Goal: Information Seeking & Learning: Learn about a topic

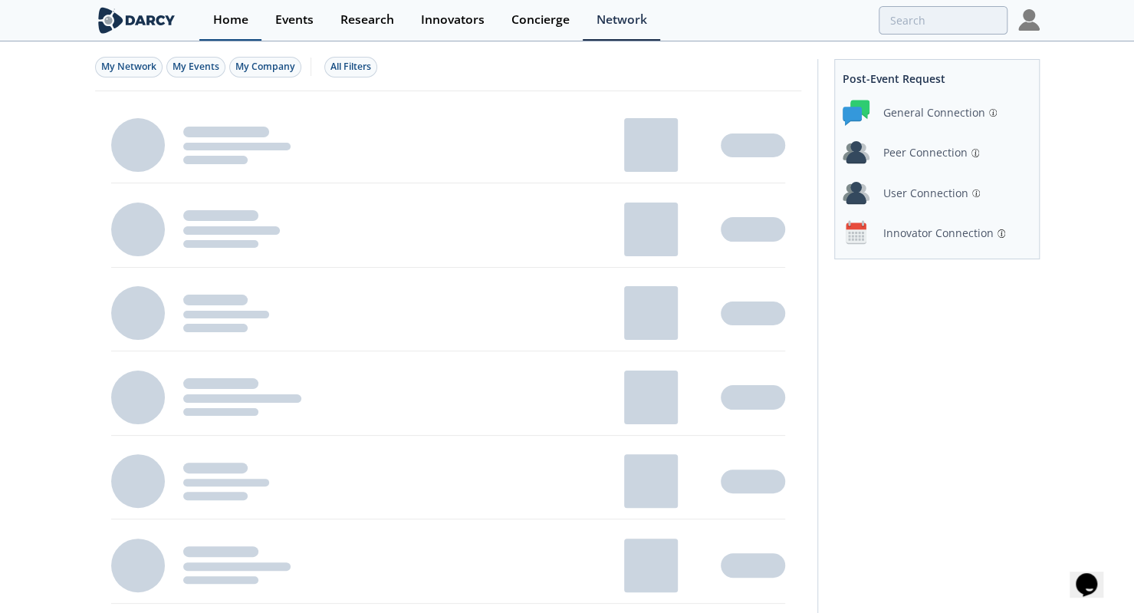
click at [216, 20] on div "Home" at bounding box center [230, 20] width 35 height 12
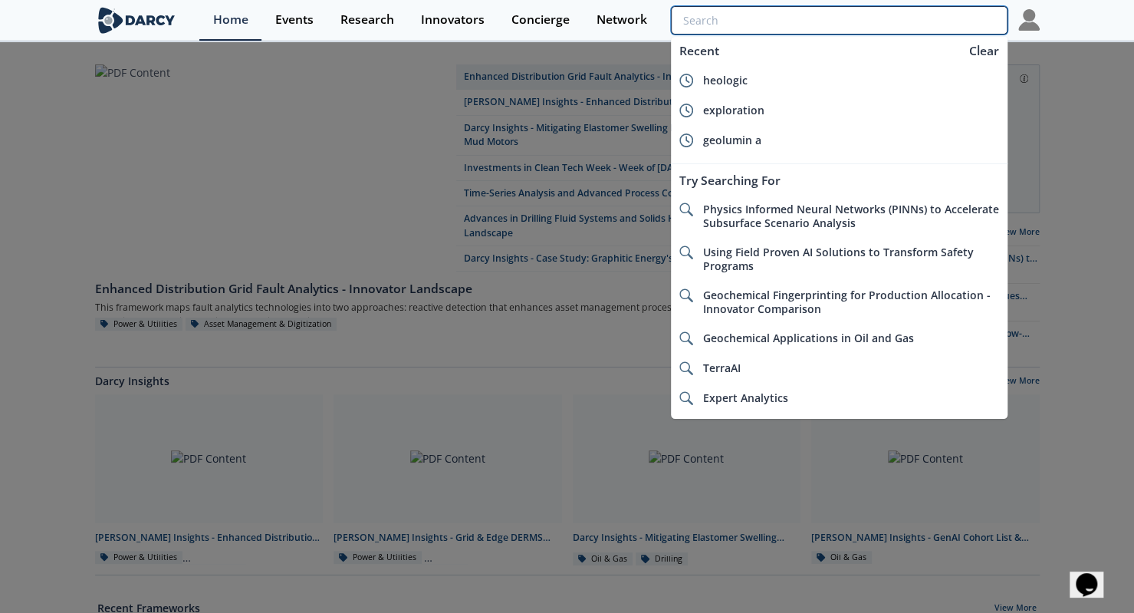
click at [894, 9] on input "search" at bounding box center [839, 20] width 336 height 28
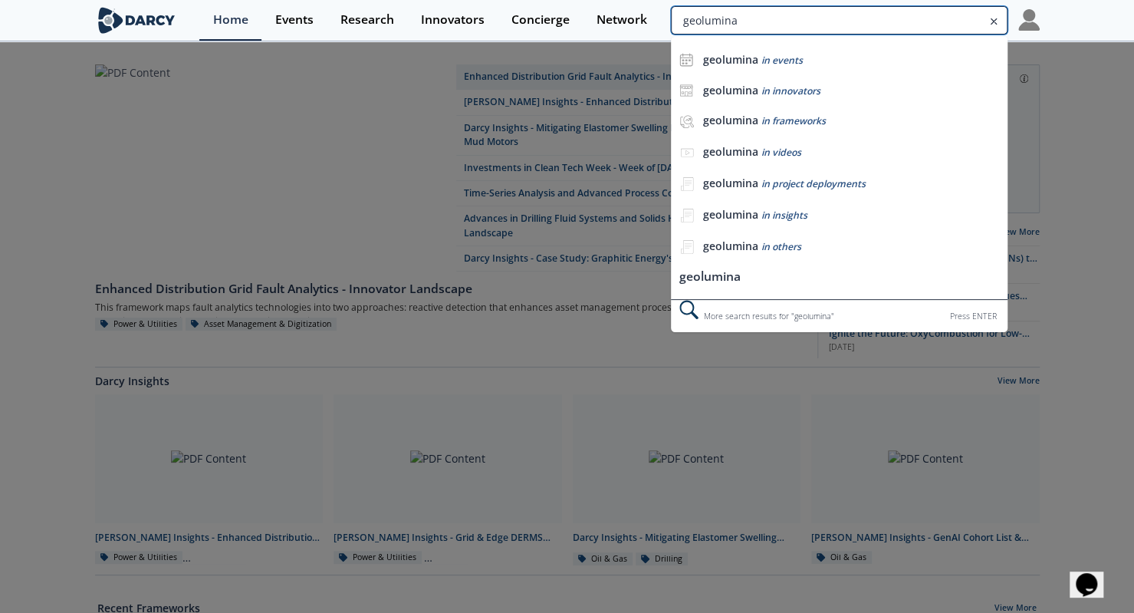
type input "geolumina"
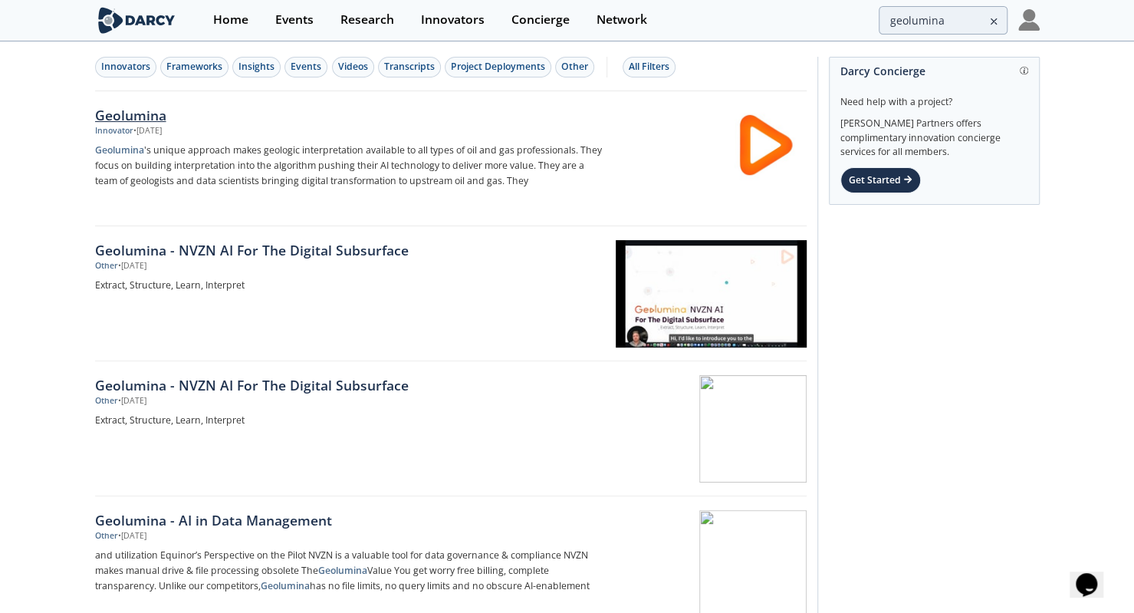
click at [245, 140] on div "Geolumina Innovator • [DATE] Geolumina 's unique approach makes geologic interp…" at bounding box center [354, 158] width 518 height 107
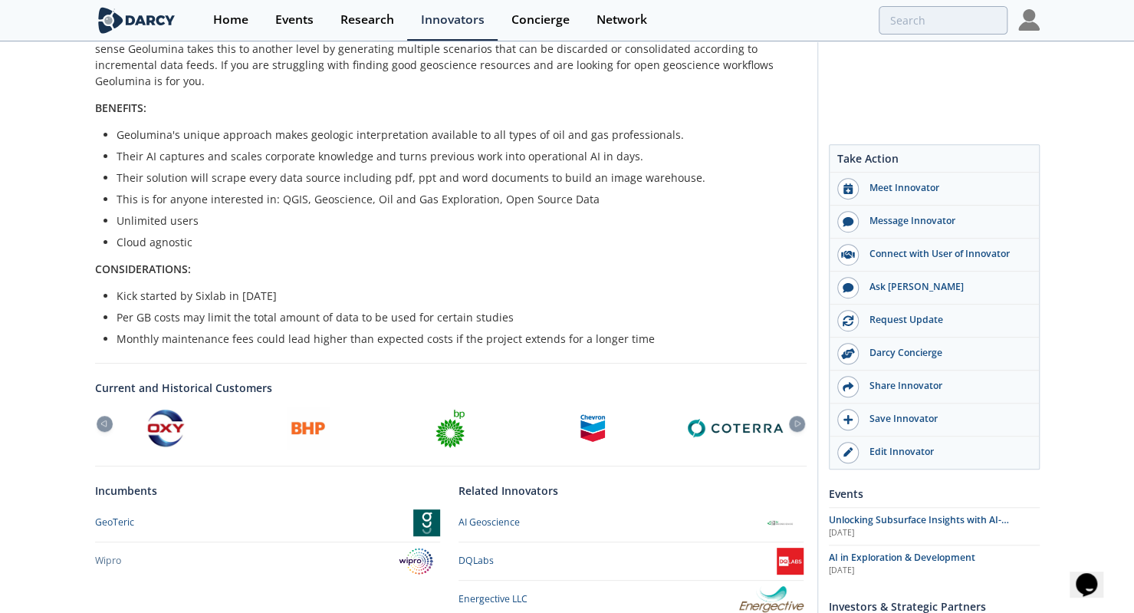
scroll to position [585, 0]
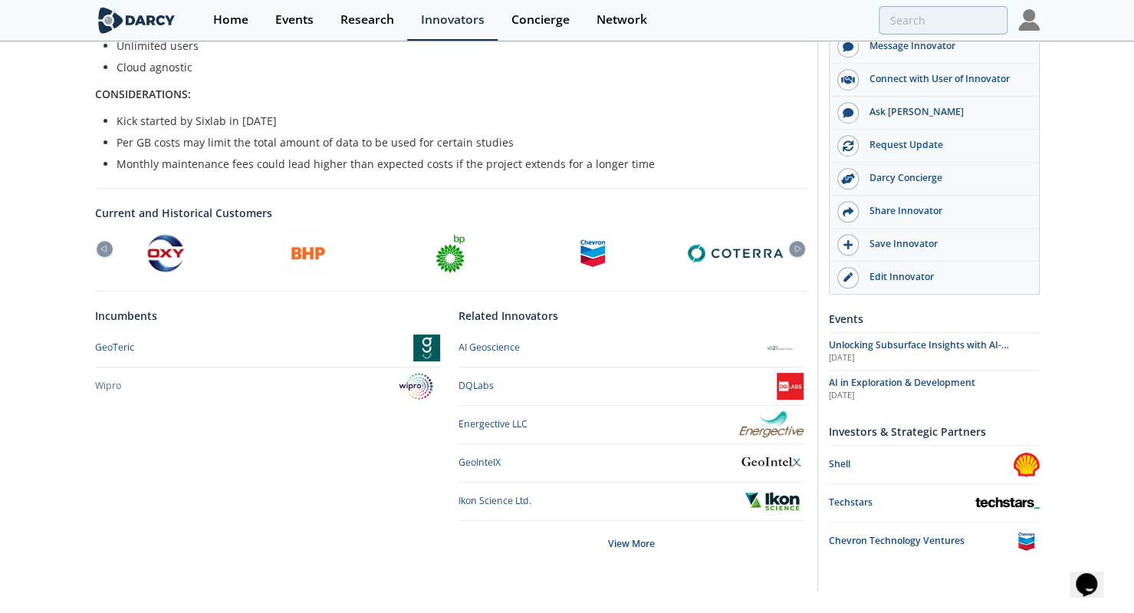
click at [1061, 324] on div "Geolumina 2024 Top Innovator Geolumina offers an AI system that extracts and or…" at bounding box center [567, 35] width 1134 height 1155
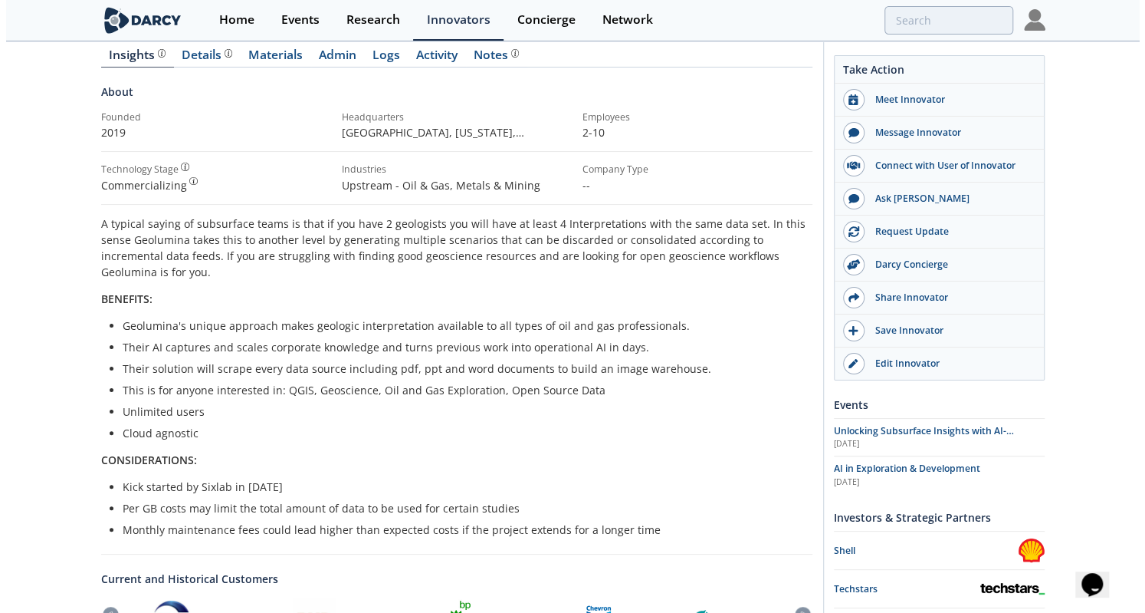
scroll to position [0, 0]
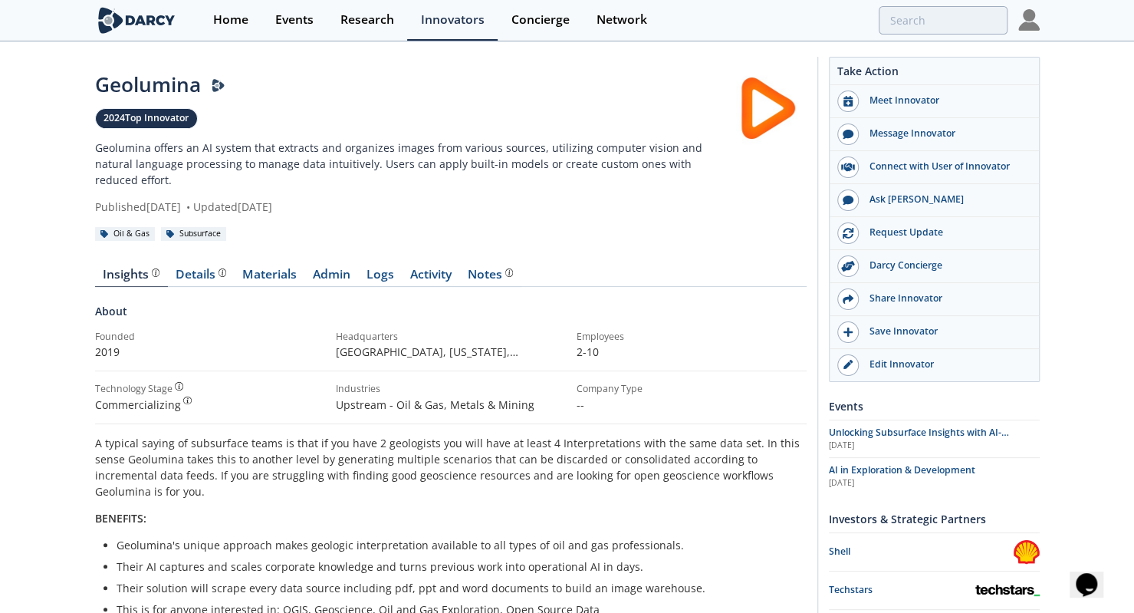
click at [232, 41] on body "Home Events Research Innovators Concierge Network Geolumina" at bounding box center [567, 306] width 1134 height 613
click at [235, 34] on link "Home" at bounding box center [230, 20] width 62 height 41
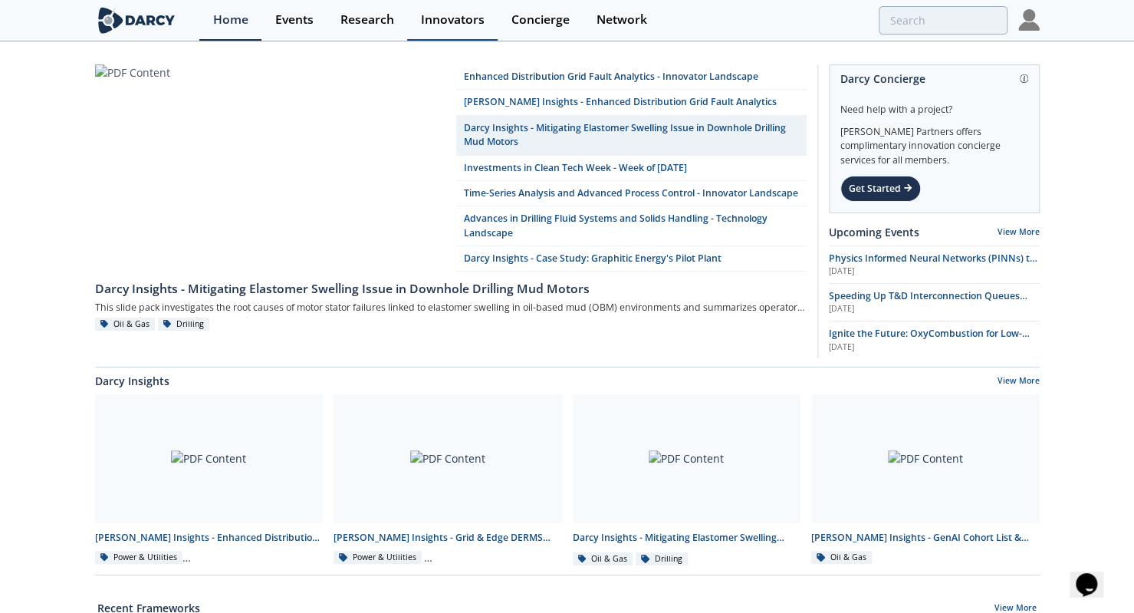
click at [411, 24] on link "Innovators" at bounding box center [452, 20] width 90 height 41
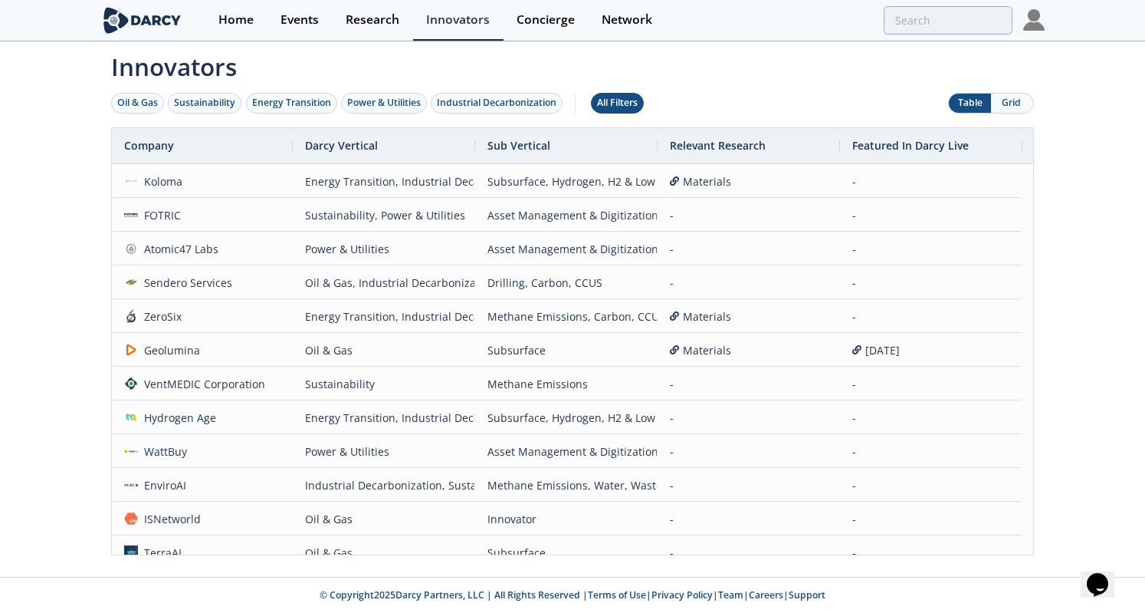
click at [635, 104] on div "All Filters" at bounding box center [617, 103] width 41 height 14
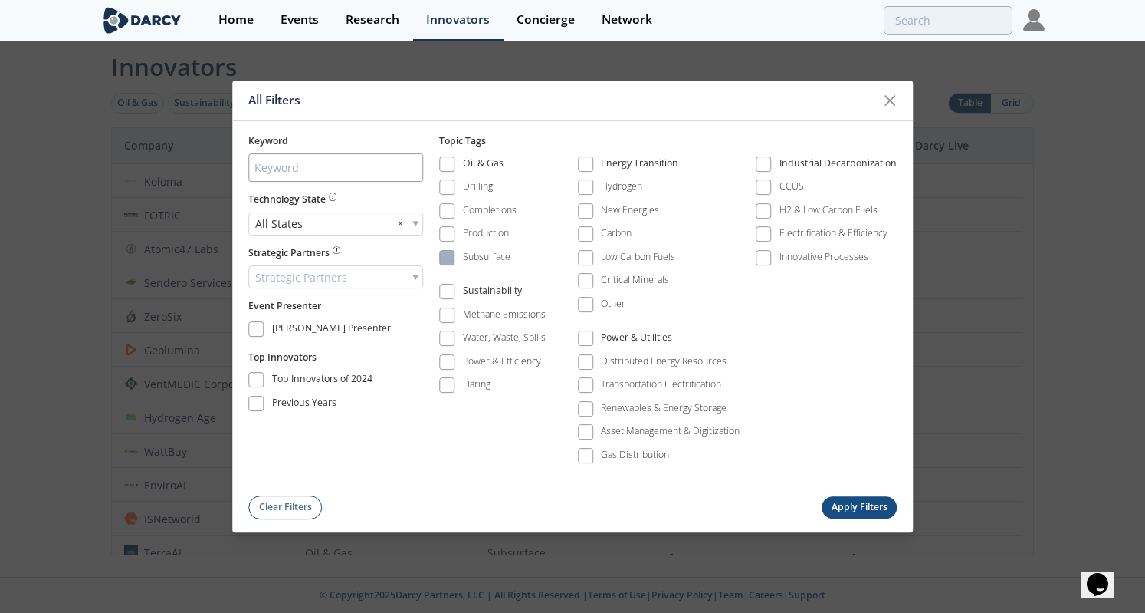
click at [481, 261] on div "Subsurface" at bounding box center [487, 257] width 48 height 14
click at [293, 164] on input "search" at bounding box center [335, 168] width 175 height 28
type input "exploration"
click at [865, 501] on button "Apply Filters" at bounding box center [859, 507] width 75 height 22
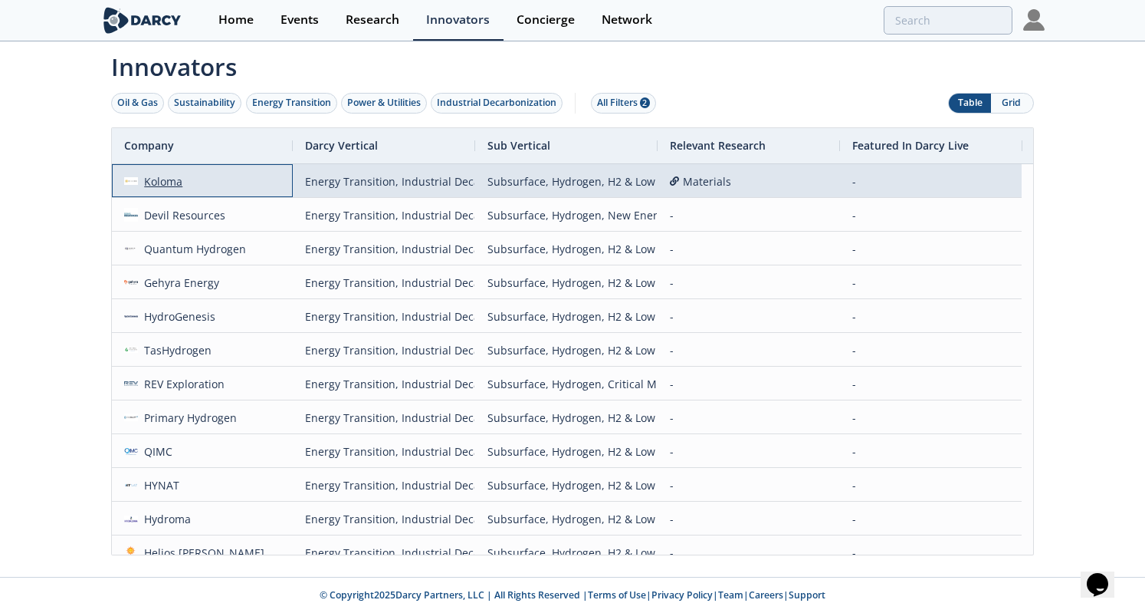
click at [179, 180] on div "Koloma" at bounding box center [160, 181] width 45 height 33
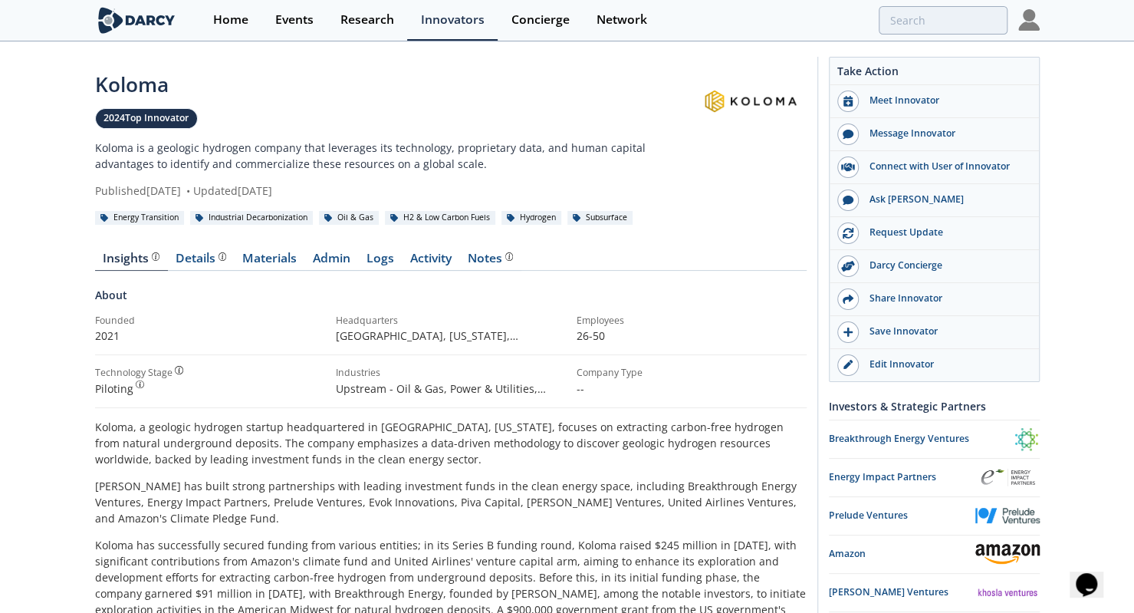
click at [269, 153] on p "Koloma is a geologic hydrogen company that leverages its technology, proprietar…" at bounding box center [395, 156] width 600 height 32
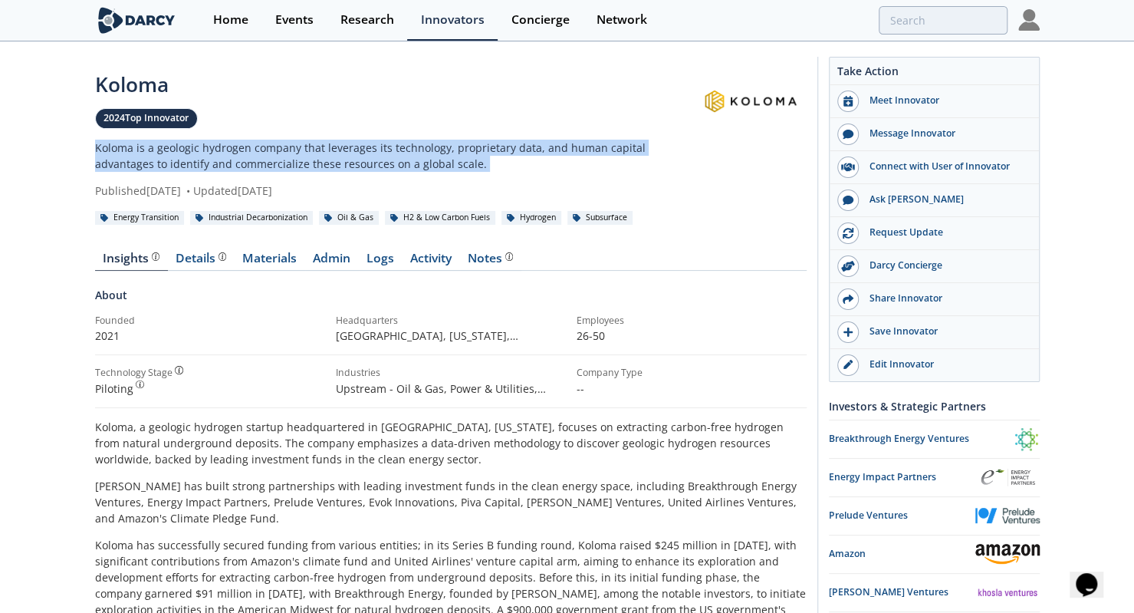
click at [269, 153] on p "Koloma is a geologic hydrogen company that leverages its technology, proprietar…" at bounding box center [395, 156] width 600 height 32
